Goal: Task Accomplishment & Management: Use online tool/utility

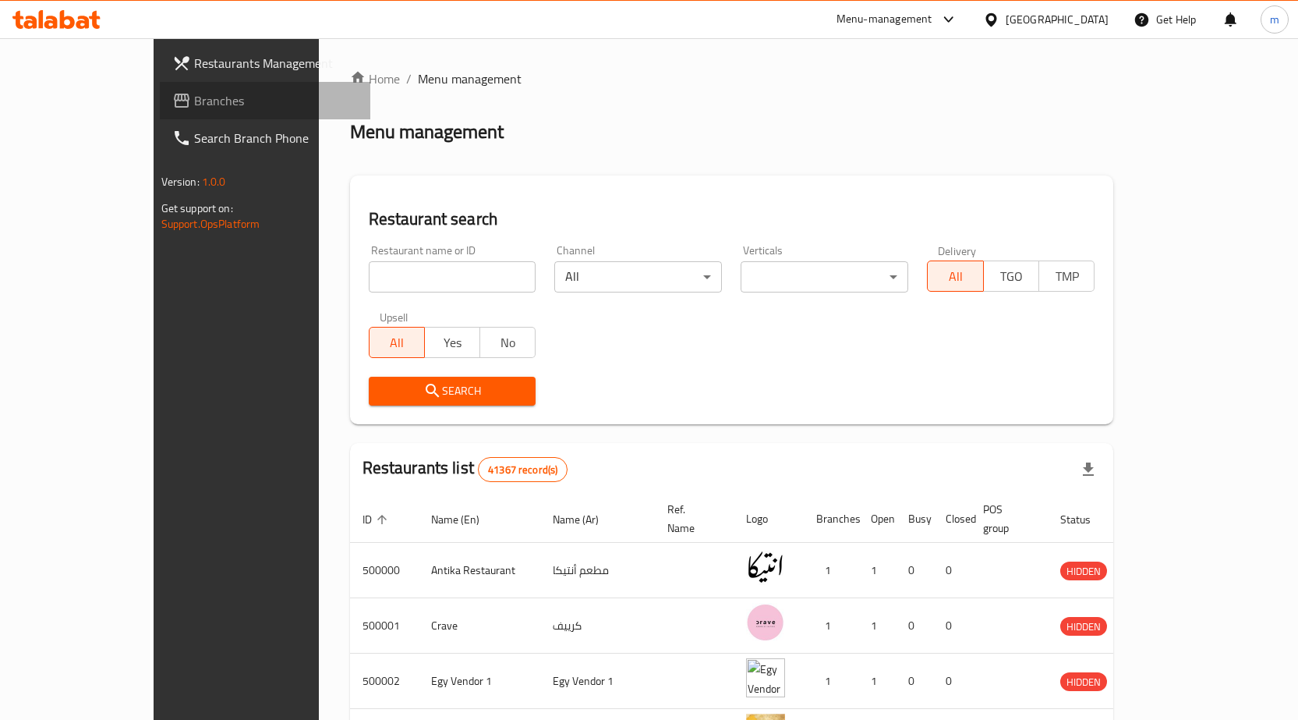
click at [194, 102] on span "Branches" at bounding box center [276, 100] width 164 height 19
click at [369, 286] on input "search" at bounding box center [453, 276] width 168 height 31
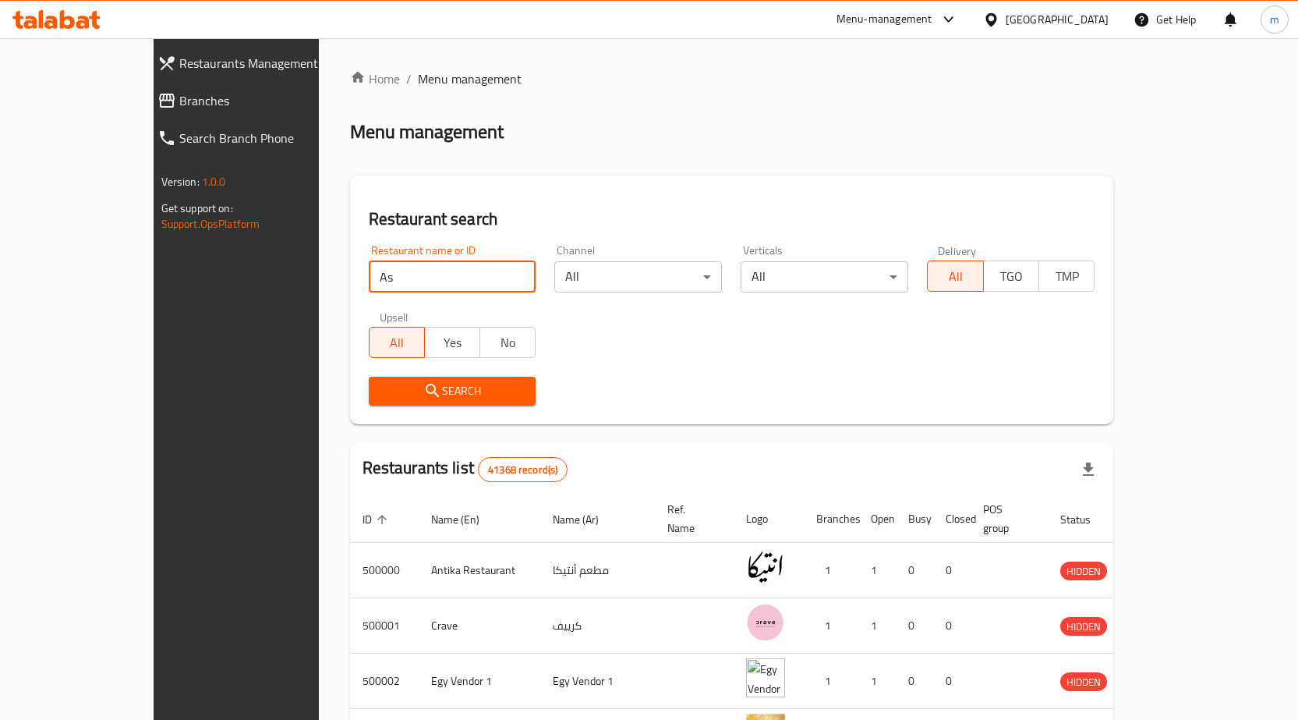
type input "A"
click at [423, 274] on input "search" at bounding box center [453, 276] width 168 height 31
type input "51537"
click at [179, 97] on span "Branches" at bounding box center [268, 100] width 179 height 19
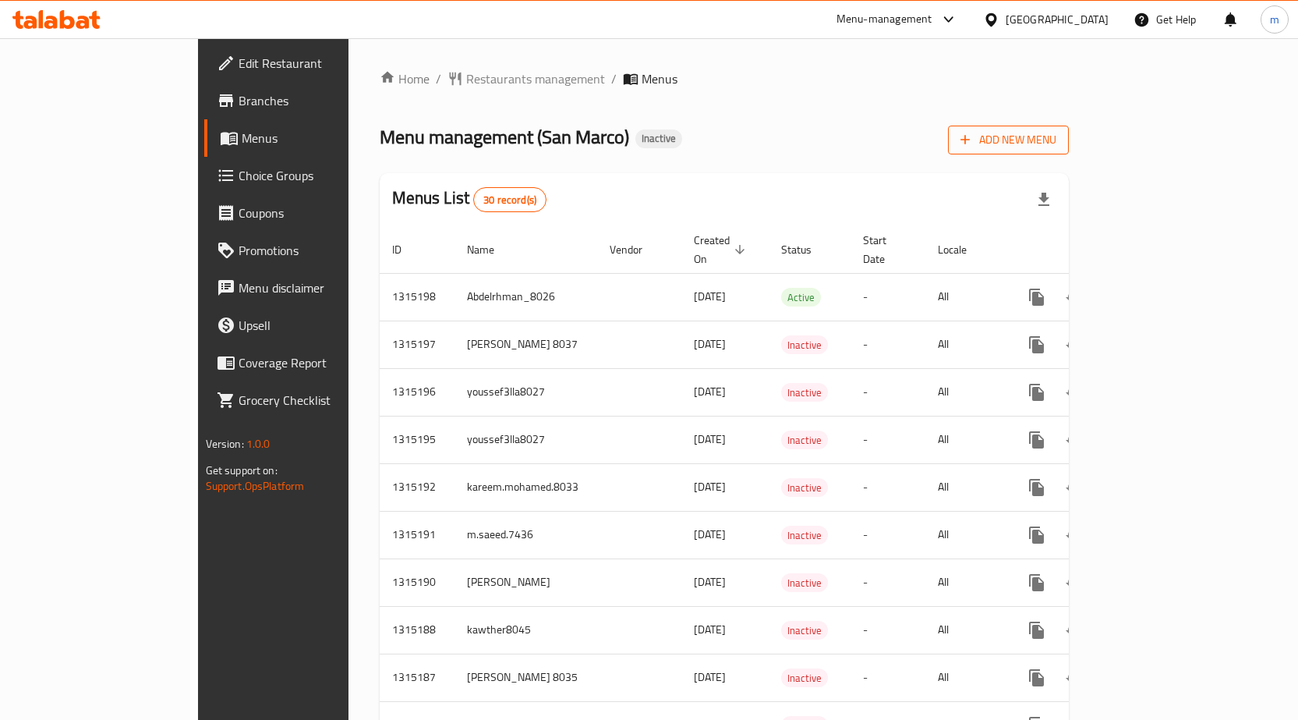
click at [1056, 134] on span "Add New Menu" at bounding box center [1008, 139] width 96 height 19
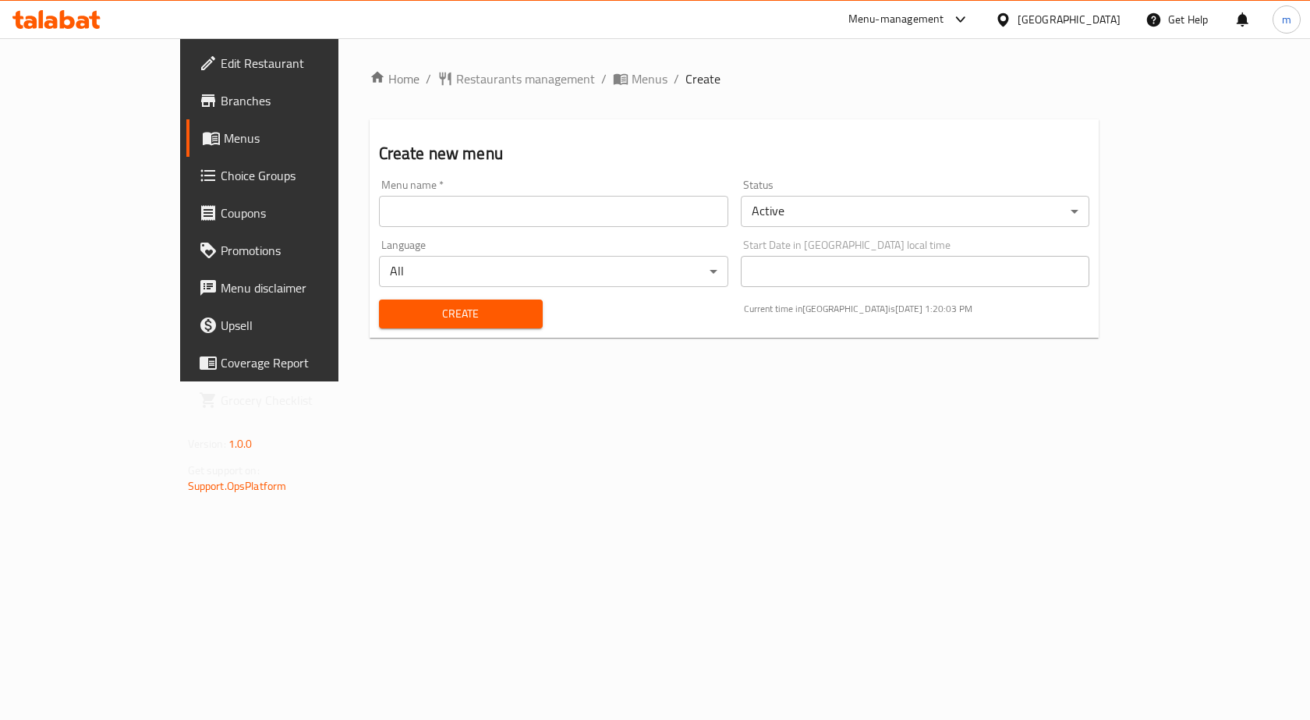
click at [469, 218] on input "text" at bounding box center [553, 211] width 349 height 31
type input "Mohamed Ashraf.8042"
click at [443, 305] on span "Create" at bounding box center [460, 313] width 139 height 19
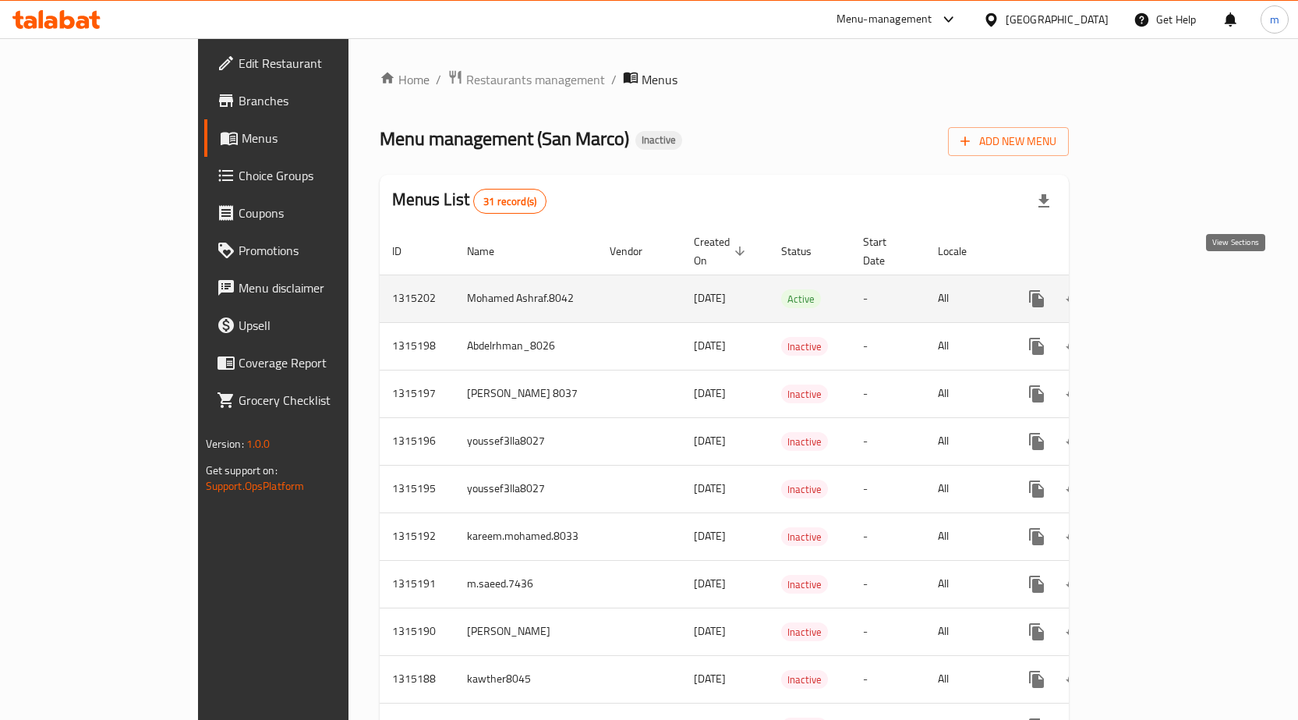
click at [1158, 289] on icon "enhanced table" at bounding box center [1149, 298] width 19 height 19
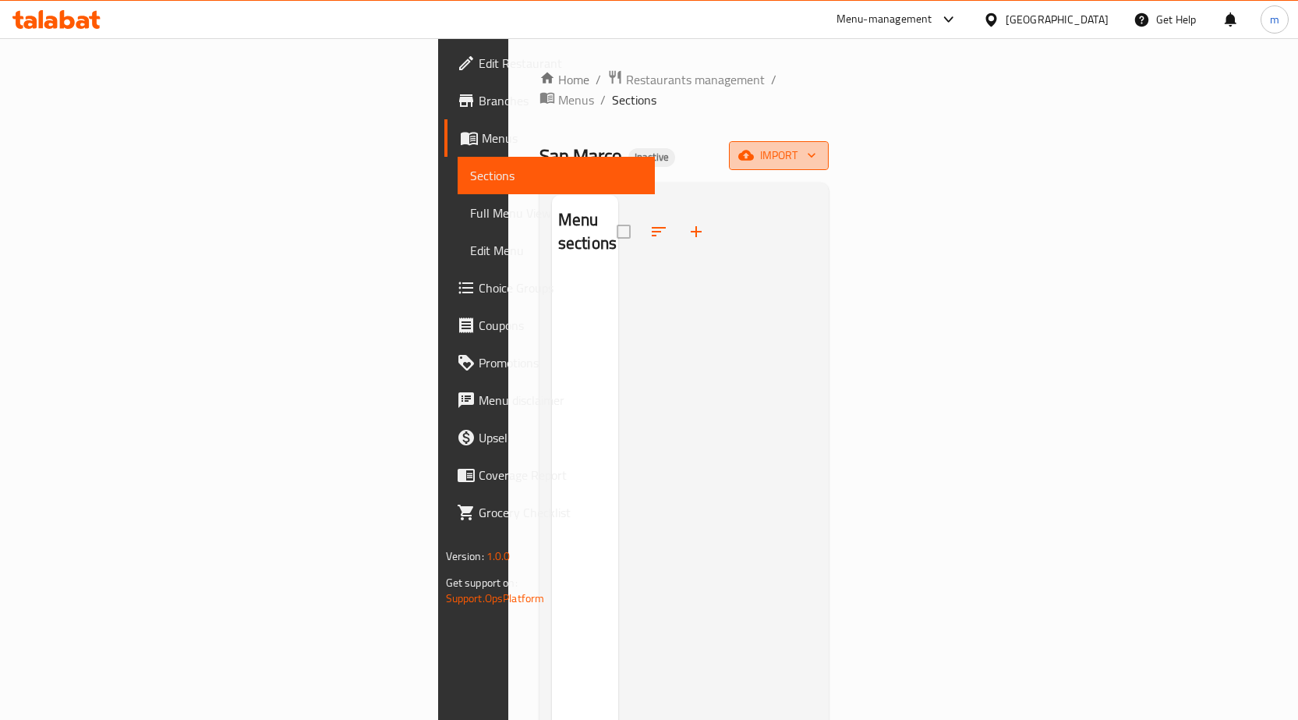
click at [816, 146] on span "import" at bounding box center [778, 155] width 75 height 19
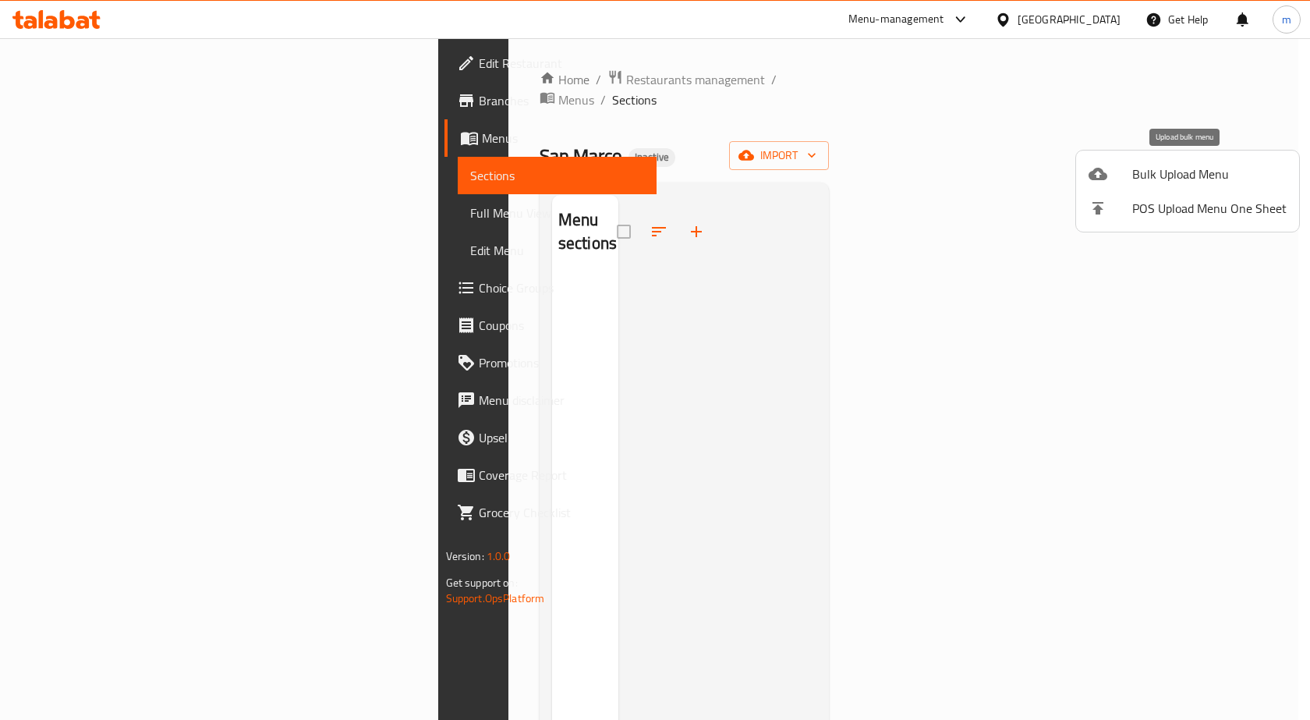
click at [1199, 168] on span "Bulk Upload Menu" at bounding box center [1209, 173] width 154 height 19
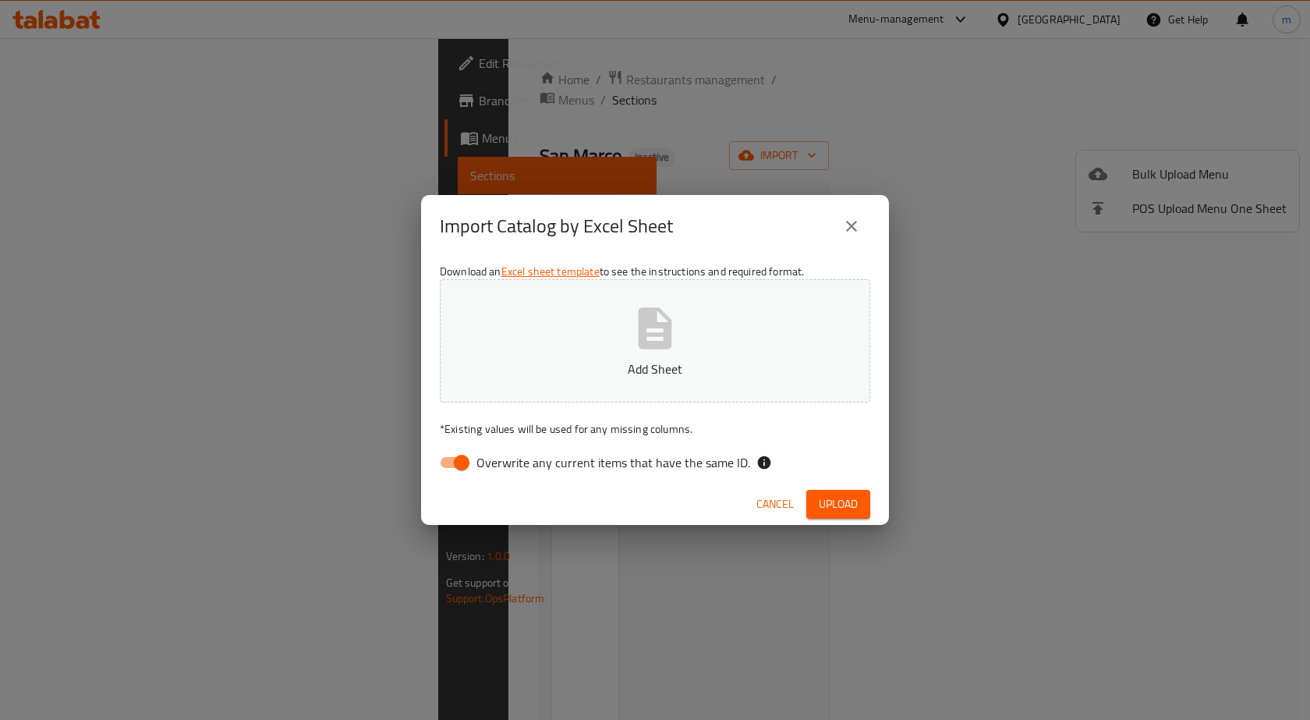
drag, startPoint x: 459, startPoint y: 458, endPoint x: 511, endPoint y: 428, distance: 60.0
click at [460, 457] on input "Overwrite any current items that have the same ID." at bounding box center [461, 462] width 89 height 30
checkbox input "false"
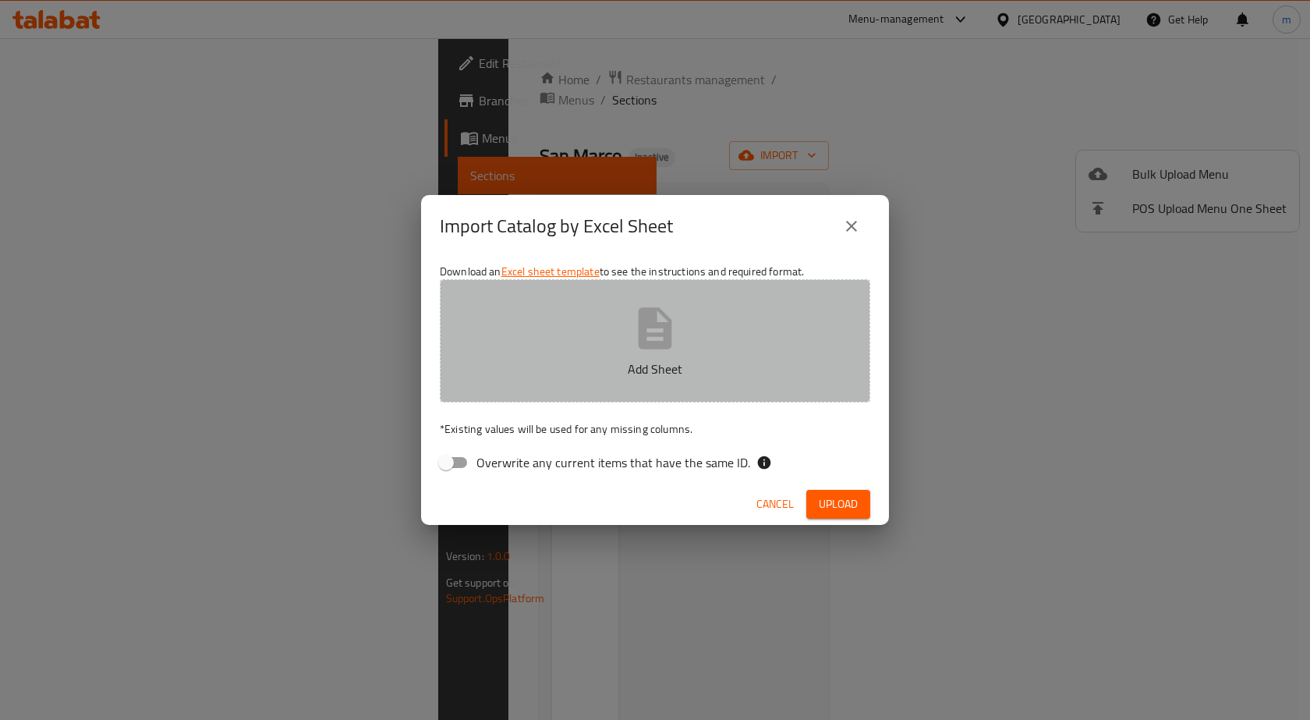
drag, startPoint x: 631, startPoint y: 341, endPoint x: 639, endPoint y: 338, distance: 9.1
click at [636, 339] on icon "button" at bounding box center [655, 328] width 50 height 50
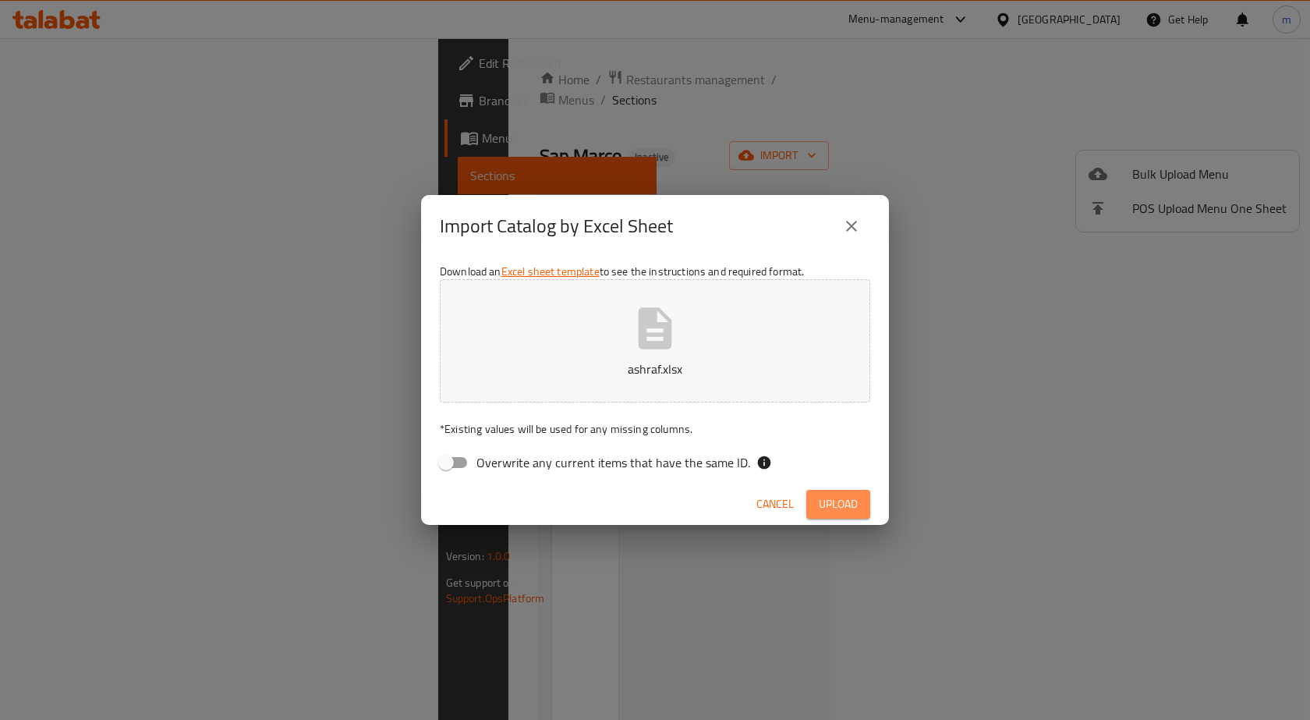
click at [833, 500] on span "Upload" at bounding box center [838, 503] width 39 height 19
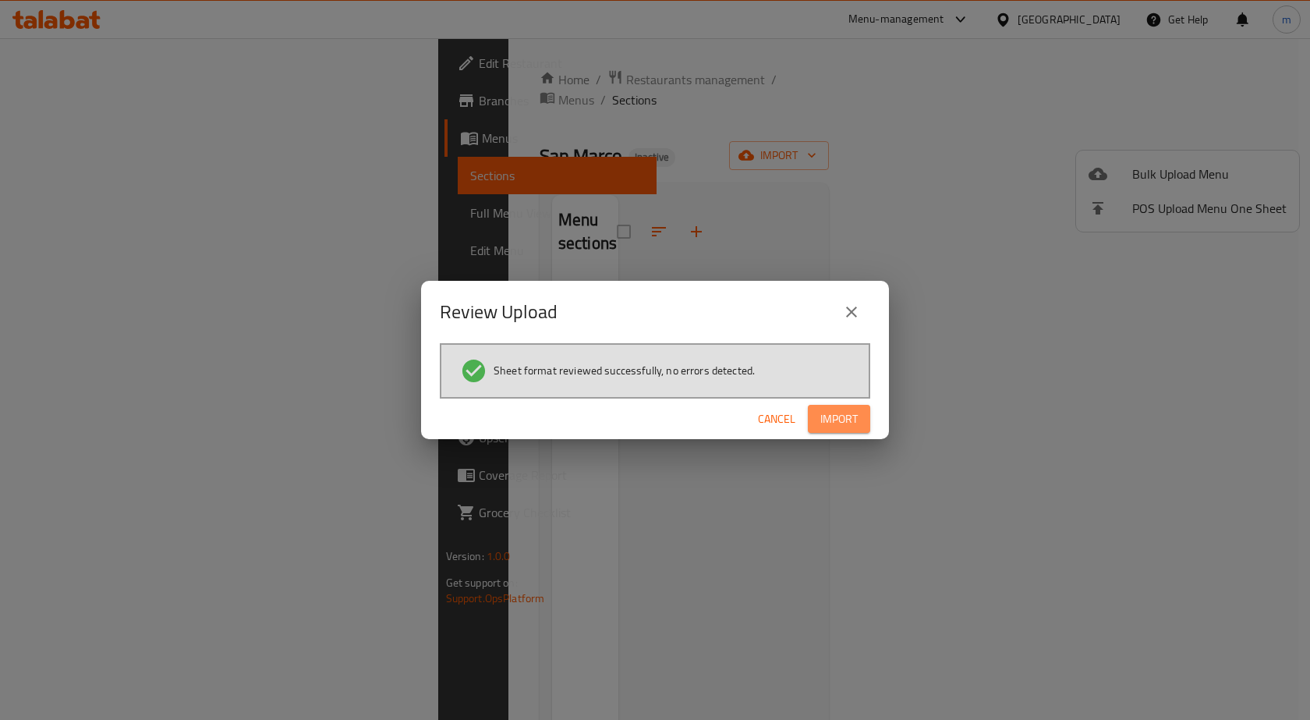
click at [847, 416] on span "Import" at bounding box center [838, 418] width 37 height 19
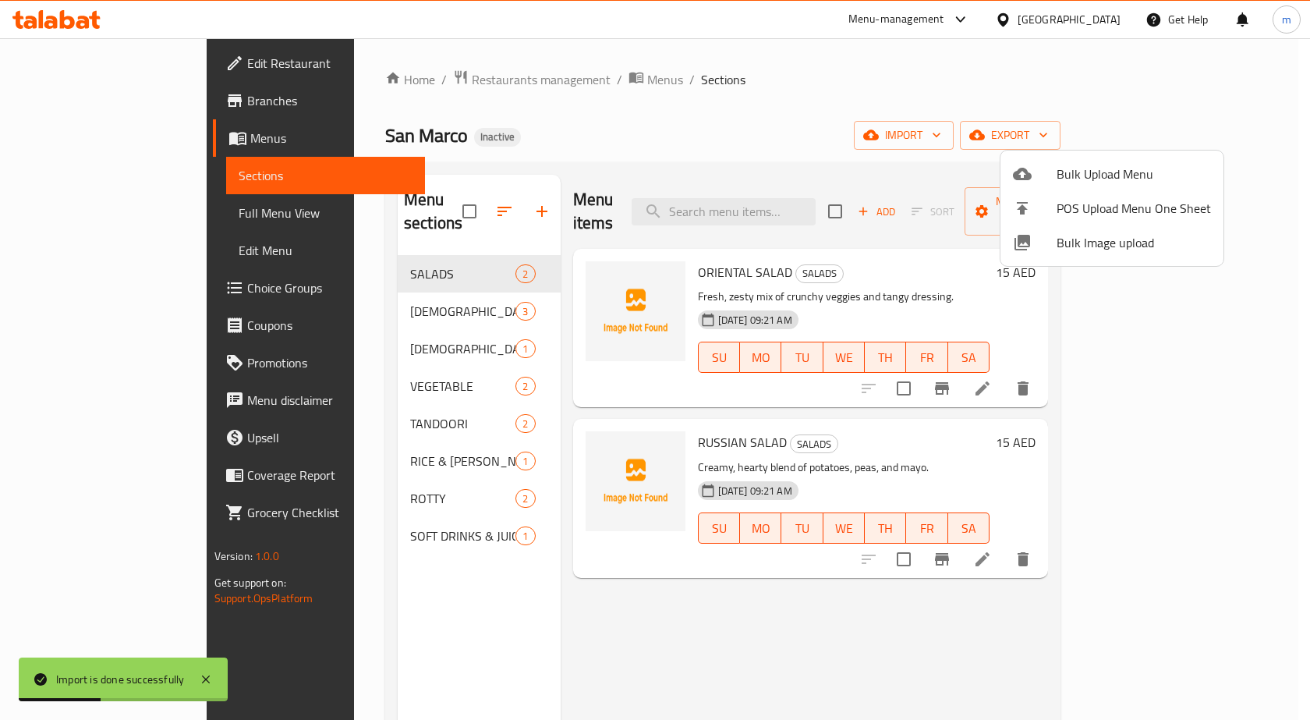
click at [934, 113] on div at bounding box center [655, 360] width 1310 height 720
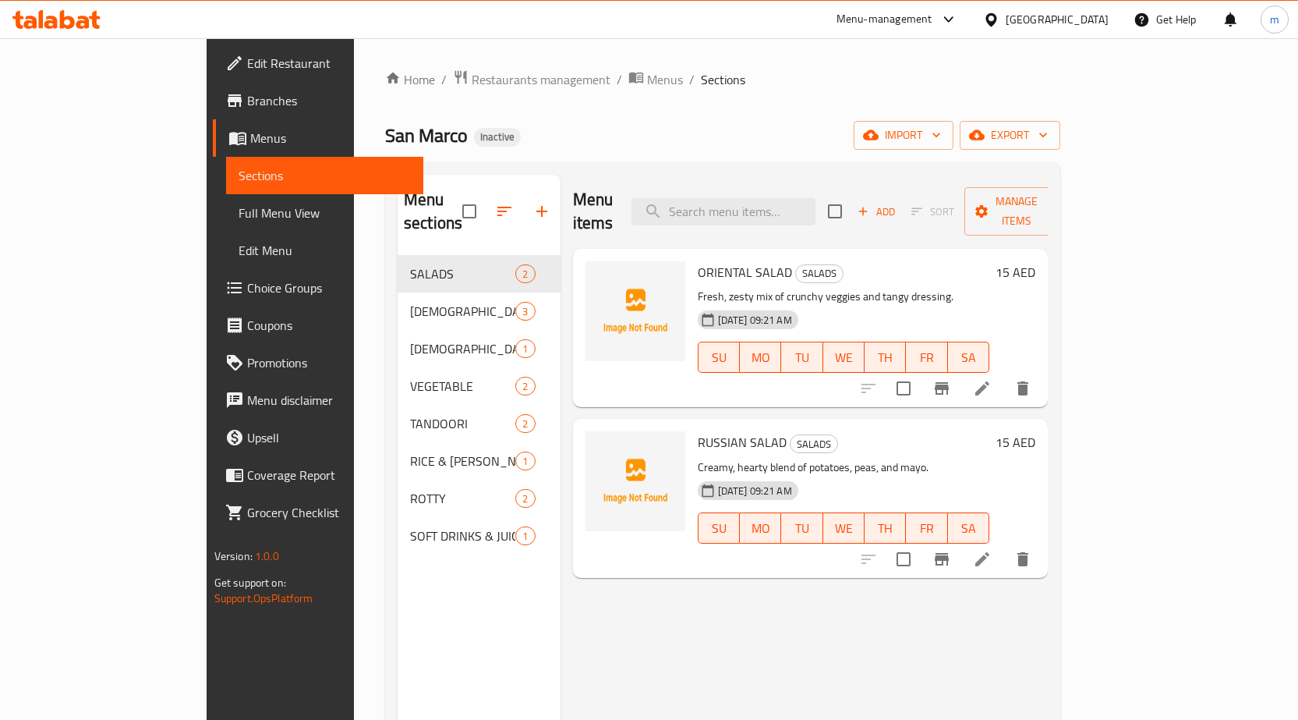
click at [239, 208] on span "Full Menu View" at bounding box center [325, 212] width 172 height 19
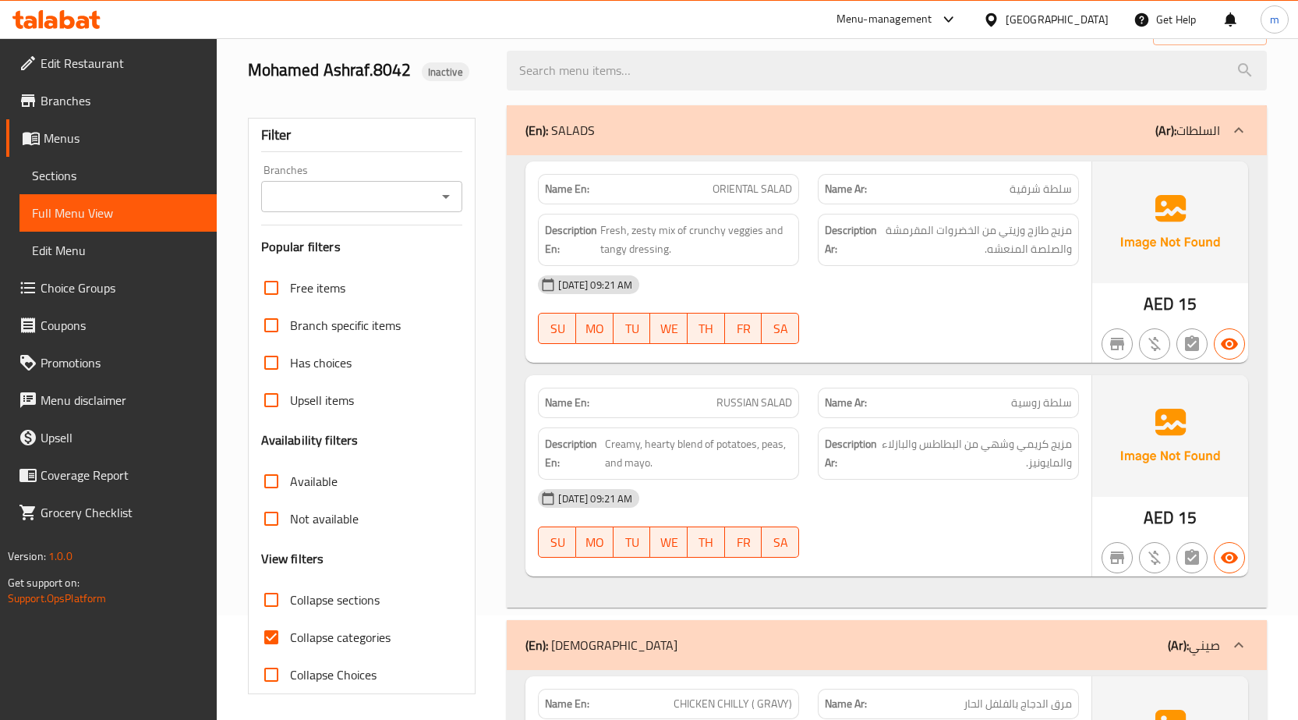
scroll to position [312, 0]
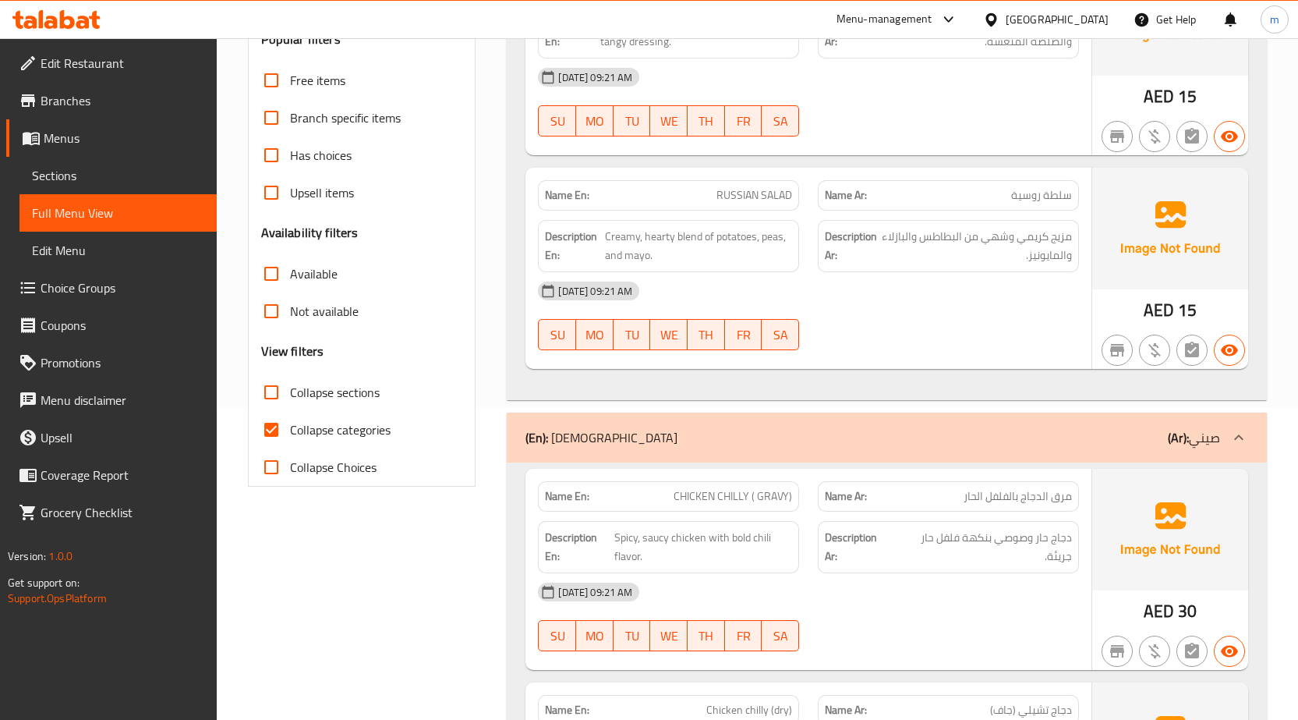
click at [284, 423] on input "Collapse categories" at bounding box center [271, 429] width 37 height 37
checkbox input "false"
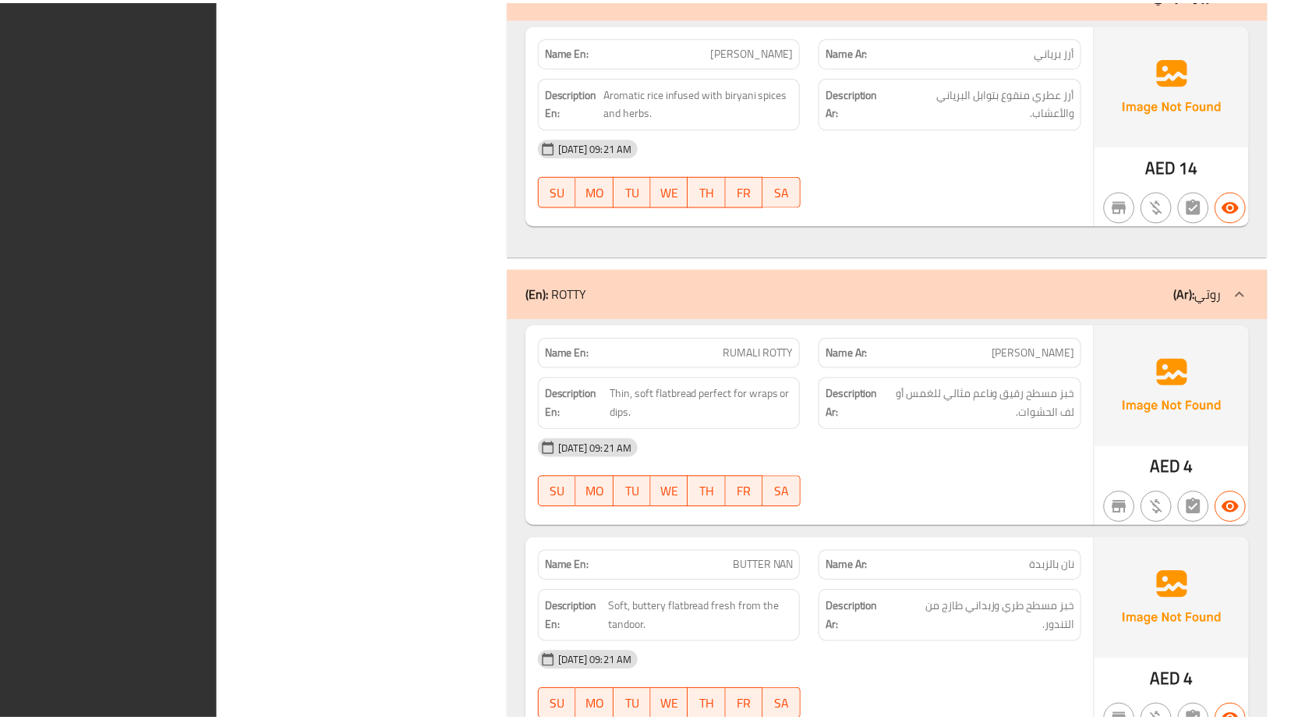
scroll to position [3198, 0]
